Goal: Complete application form: Complete application form

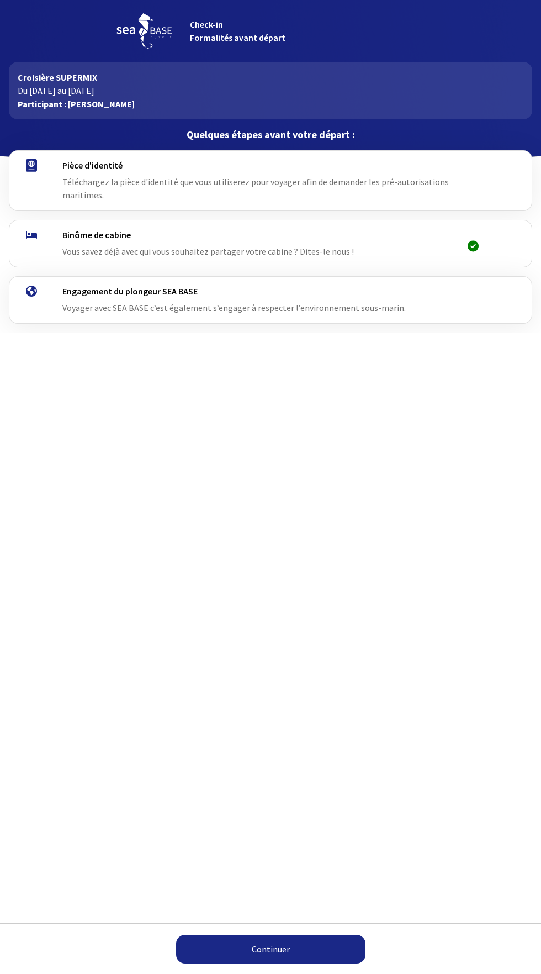
click at [167, 170] on h4 "Pièce d'identité" at bounding box center [275, 165] width 426 height 11
click at [92, 165] on h4 "Pièce d'identité" at bounding box center [275, 165] width 426 height 11
click at [302, 941] on link "Continuer" at bounding box center [270, 948] width 189 height 29
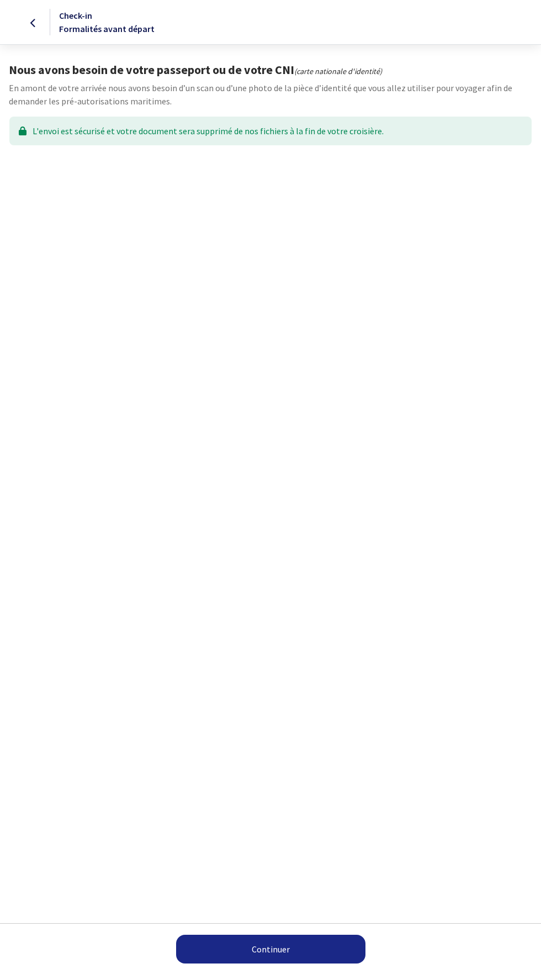
click at [307, 945] on link "Continuer" at bounding box center [270, 948] width 189 height 29
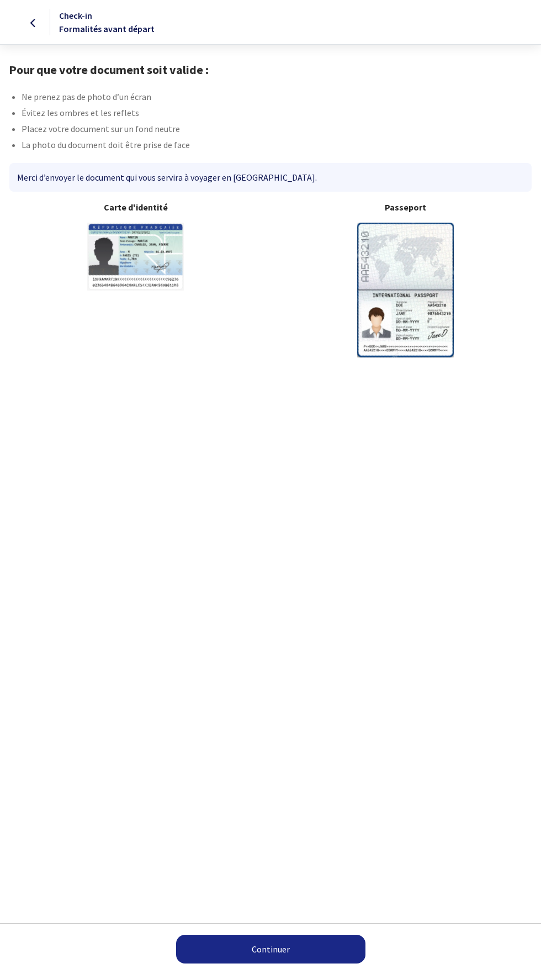
click at [326, 948] on link "Continuer" at bounding box center [270, 948] width 189 height 29
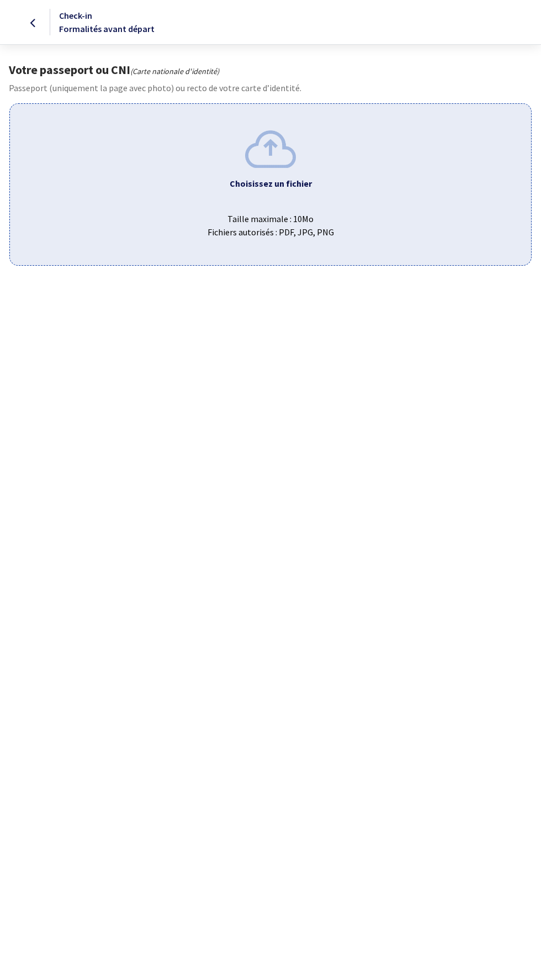
click at [257, 142] on img at bounding box center [270, 148] width 51 height 37
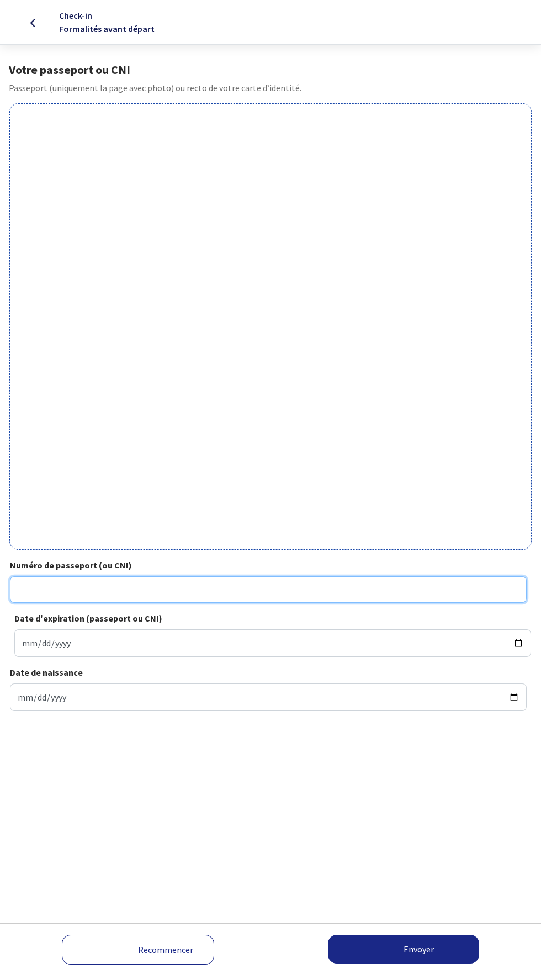
click at [172, 585] on input "Numéro de passeport (ou CNI)" at bounding box center [268, 589] width 517 height 27
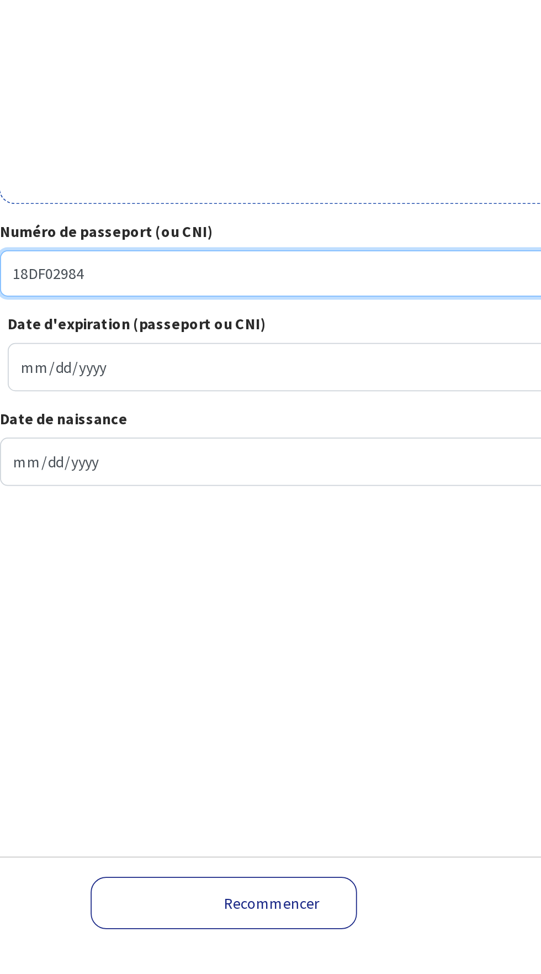
type input "18DF02984"
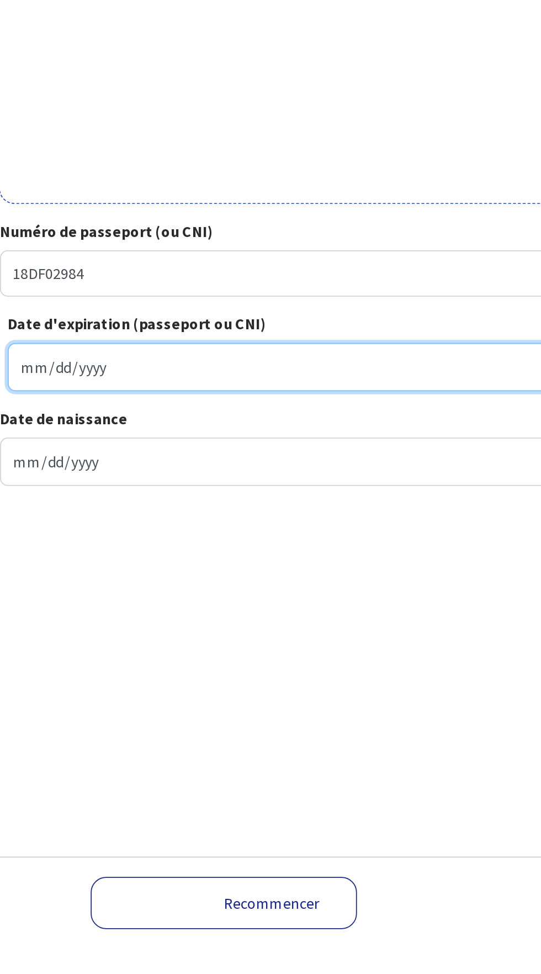
click at [165, 636] on input "Date d'expiration (passeport ou CNI)" at bounding box center [272, 643] width 517 height 28
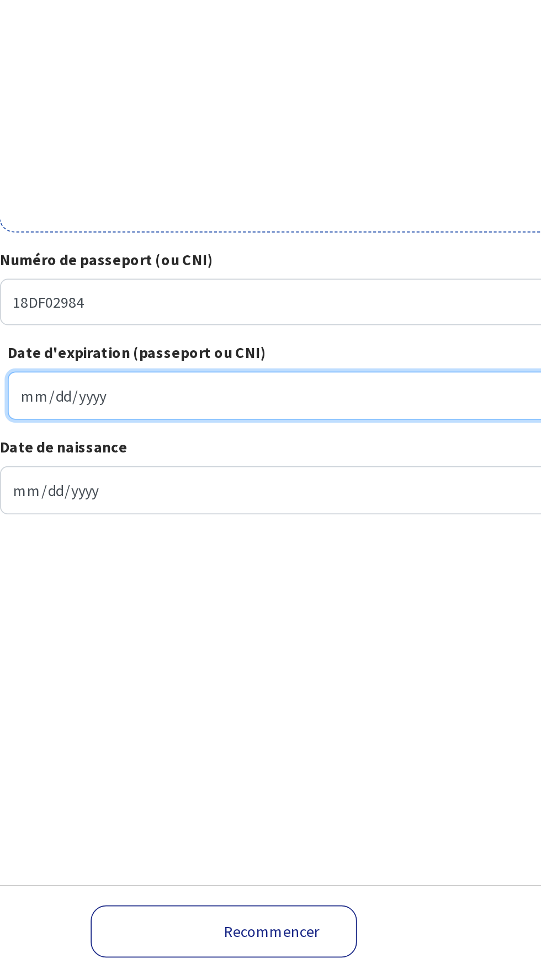
type input "2028-05-22"
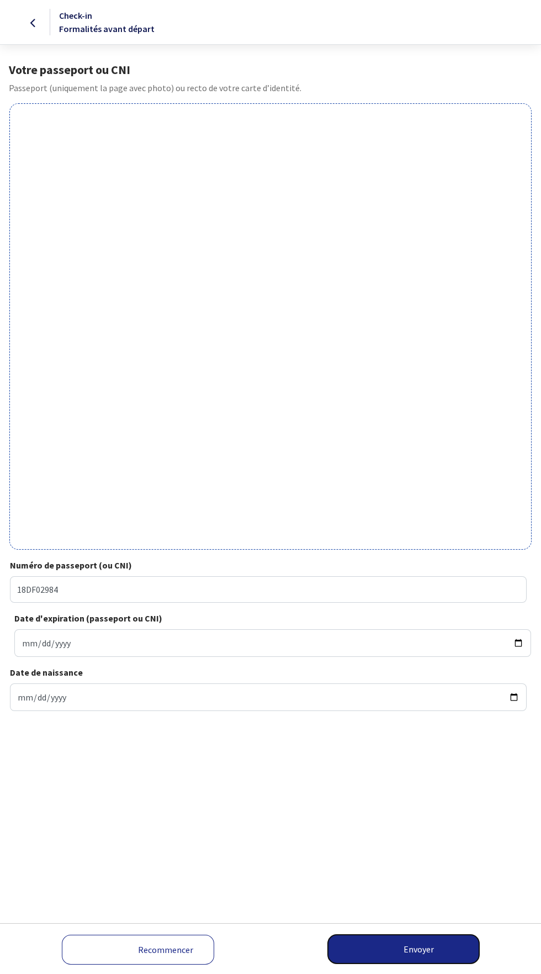
click at [434, 936] on button "Envoyer" at bounding box center [403, 948] width 151 height 29
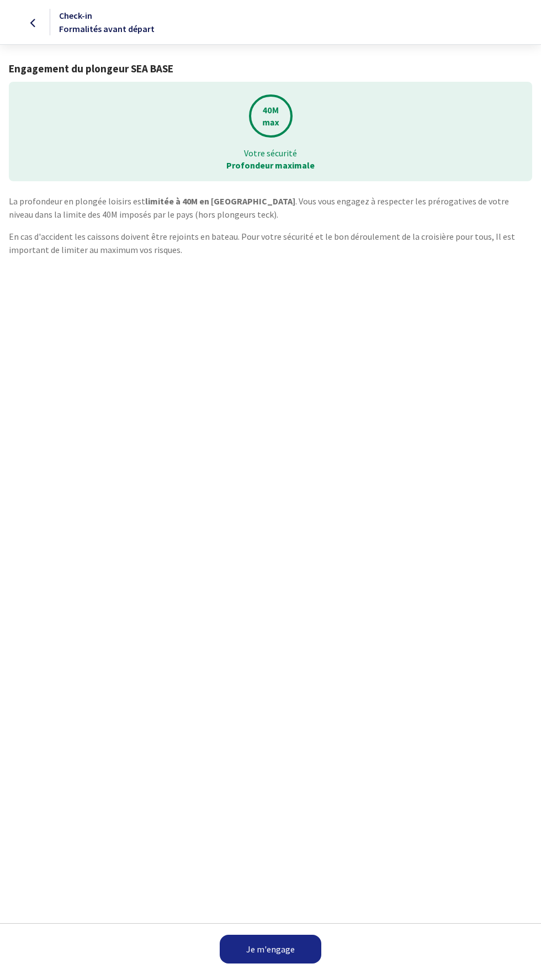
click at [287, 938] on link "Je m'engage" at bounding box center [271, 948] width 102 height 29
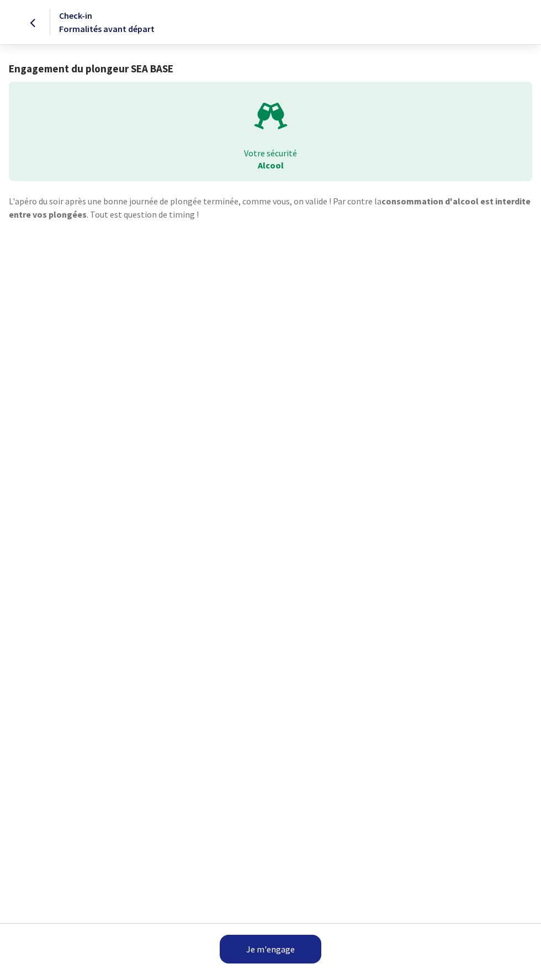
click at [278, 949] on link "Je m'engage" at bounding box center [271, 948] width 102 height 29
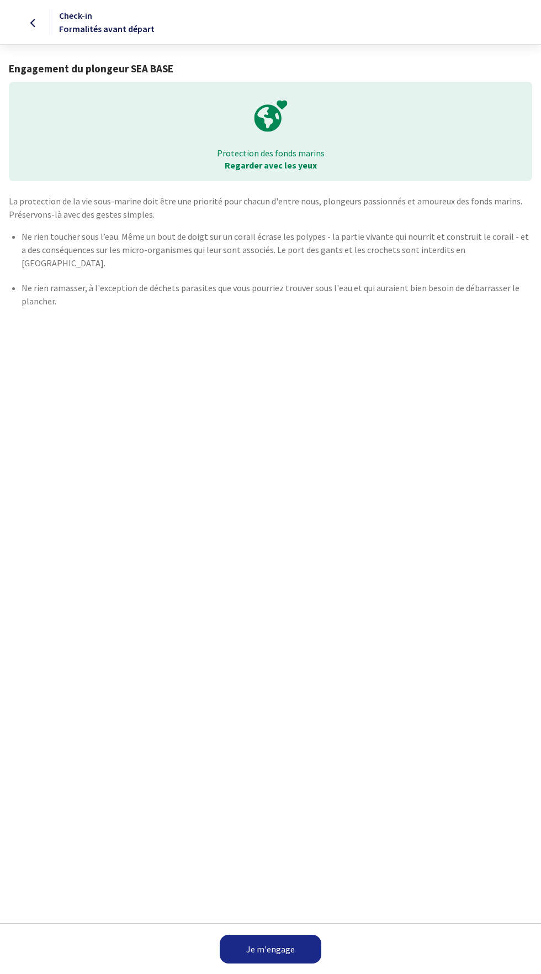
click at [289, 938] on link "Je m'engage" at bounding box center [271, 948] width 102 height 29
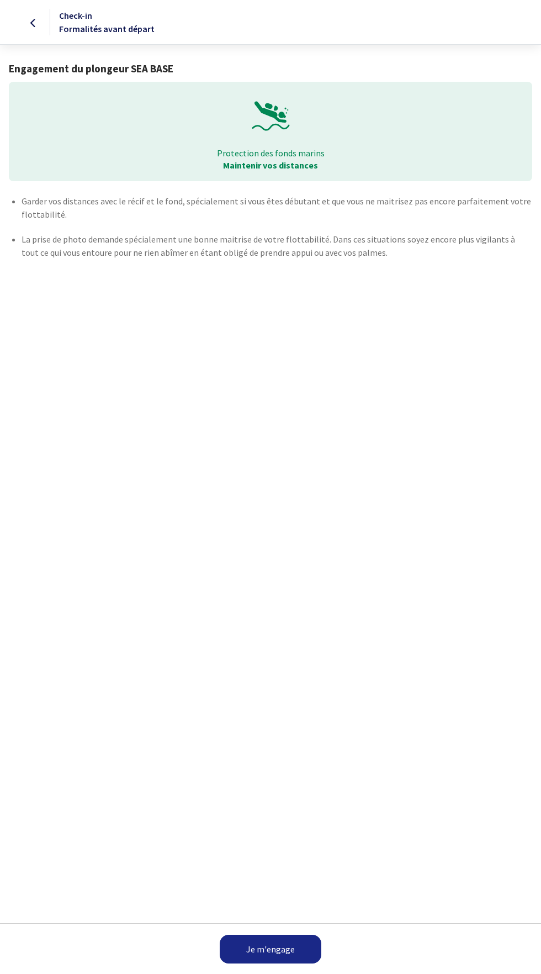
click at [298, 942] on link "Je m'engage" at bounding box center [271, 948] width 102 height 29
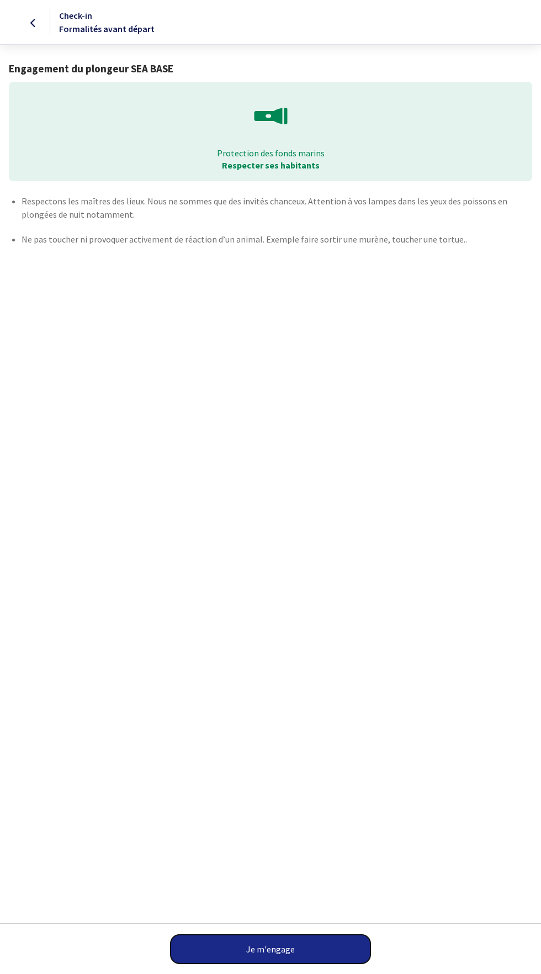
click at [327, 940] on button "Je m'engage" at bounding box center [271, 948] width 200 height 29
